Goal: Transaction & Acquisition: Purchase product/service

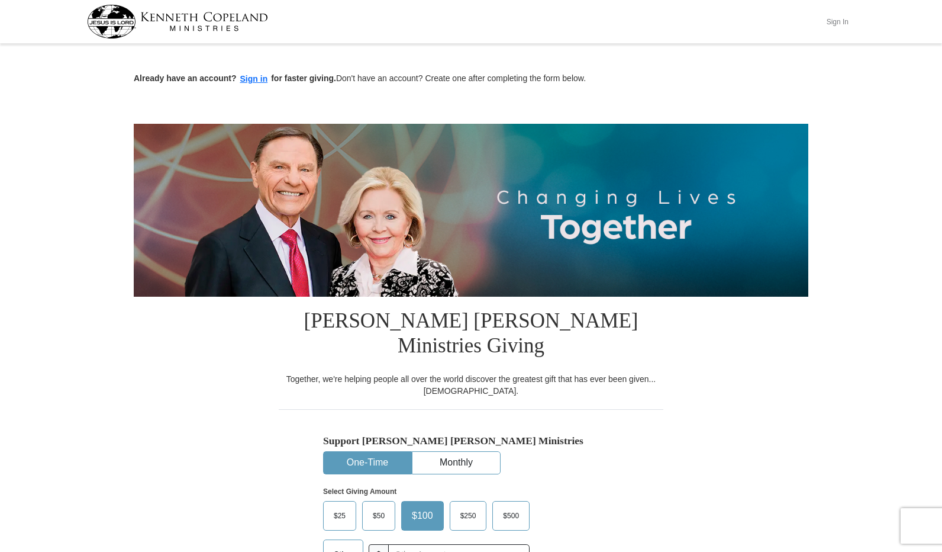
click at [833, 20] on button "Sign In" at bounding box center [838, 21] width 36 height 18
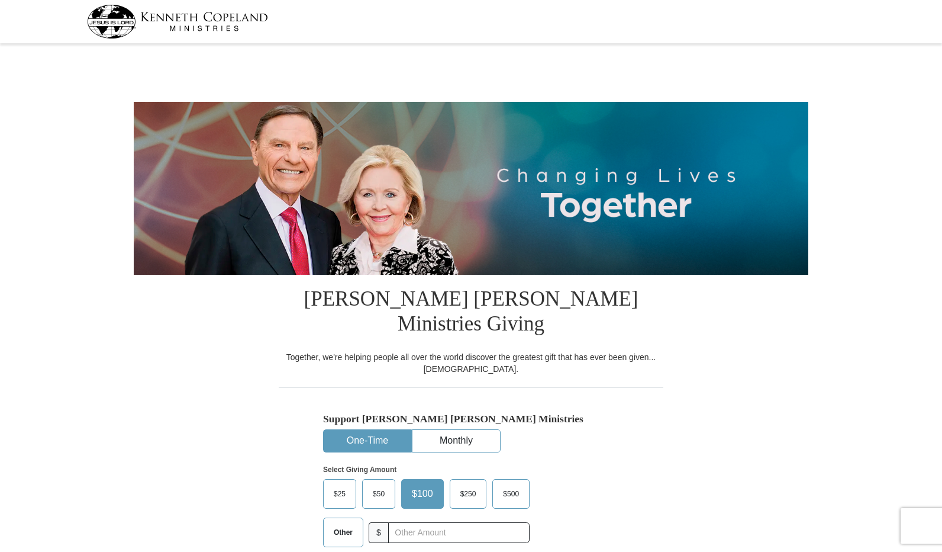
select select "AL"
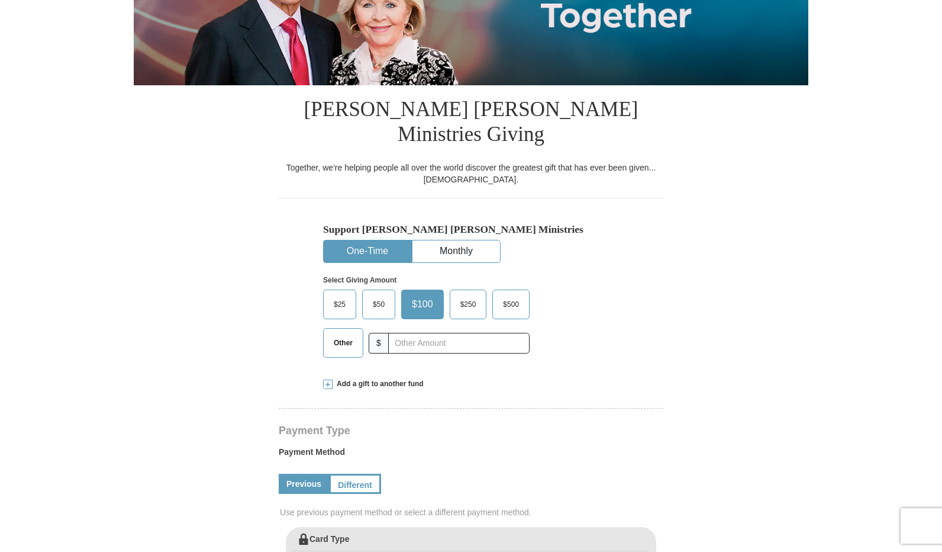
scroll to position [296, 0]
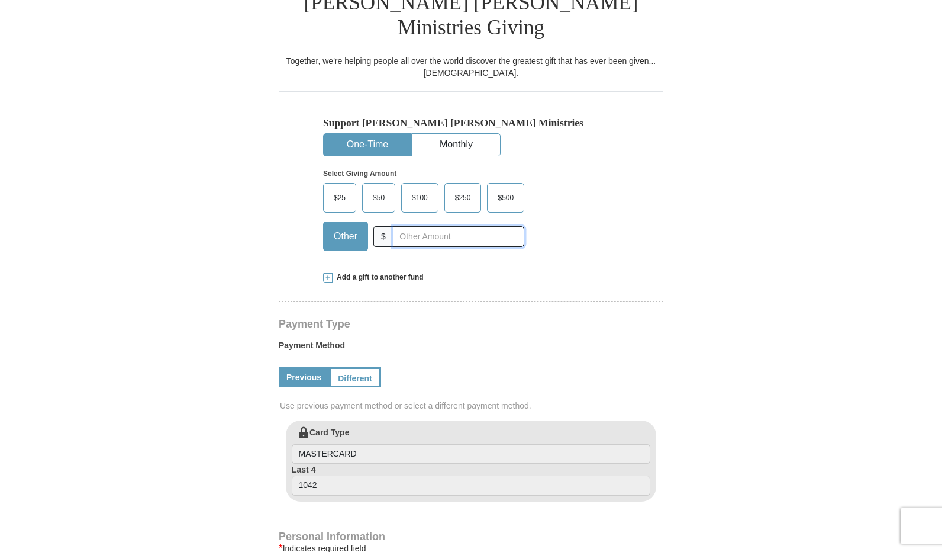
click at [411, 226] on input "text" at bounding box center [458, 236] width 131 height 21
type input "35.00"
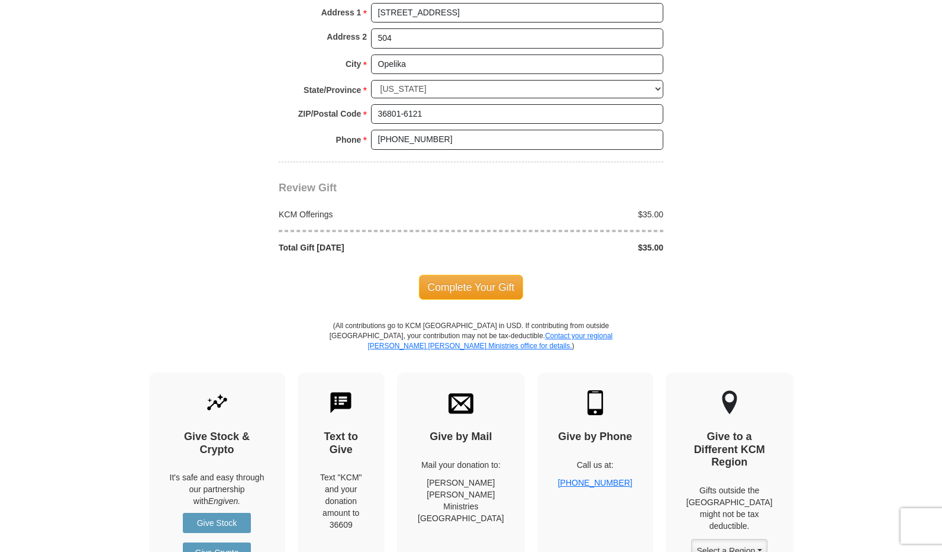
scroll to position [1006, 0]
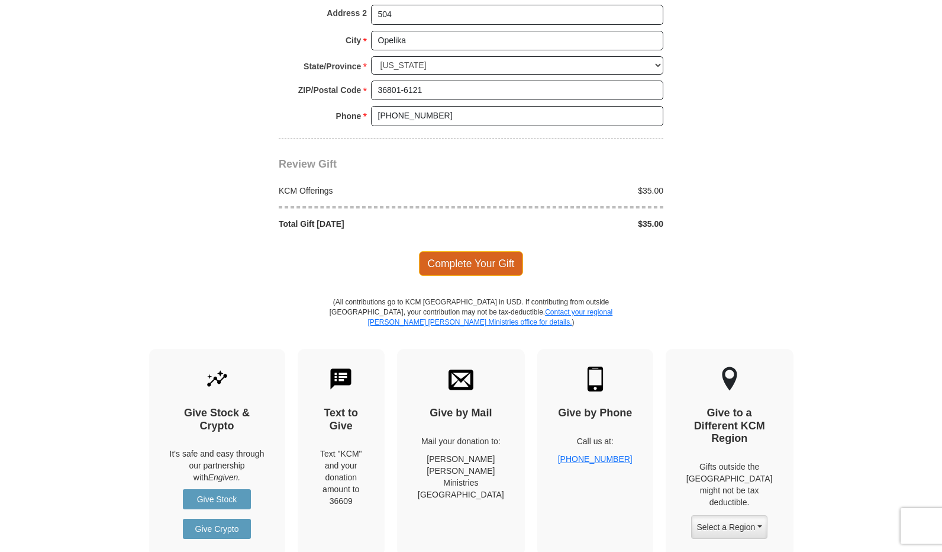
click at [469, 251] on span "Complete Your Gift" at bounding box center [471, 263] width 105 height 25
